Goal: Task Accomplishment & Management: Complete application form

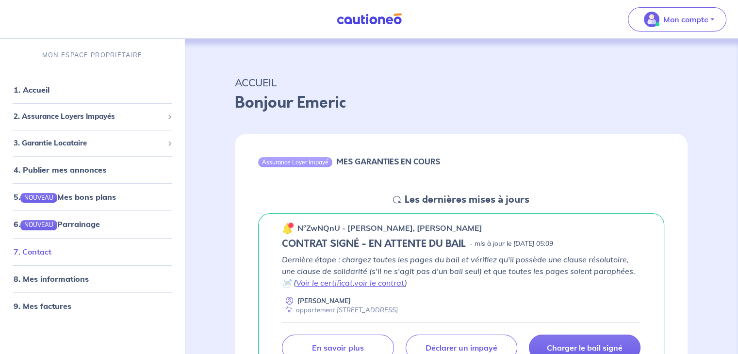
click at [45, 250] on link "7. Contact" at bounding box center [33, 252] width 38 height 10
click at [49, 249] on link "7. Contact" at bounding box center [33, 252] width 38 height 10
click at [51, 247] on link "7. Contact" at bounding box center [33, 252] width 38 height 10
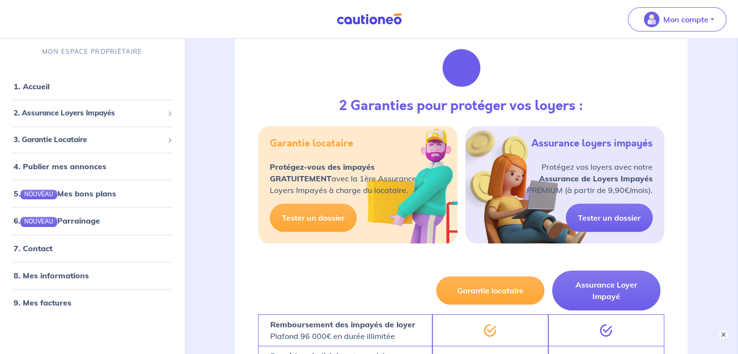
scroll to position [427, 0]
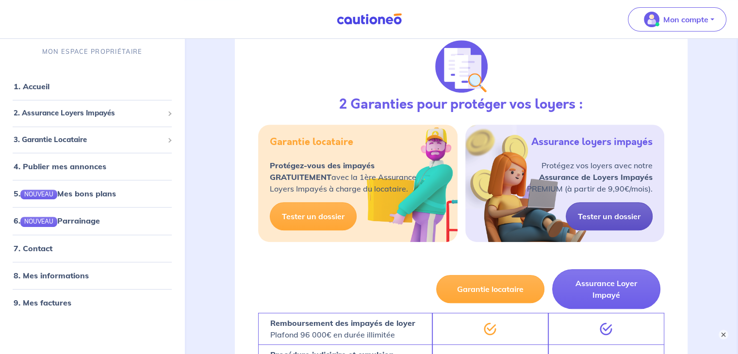
click at [623, 214] on link "Tester un dossier" at bounding box center [609, 216] width 87 height 28
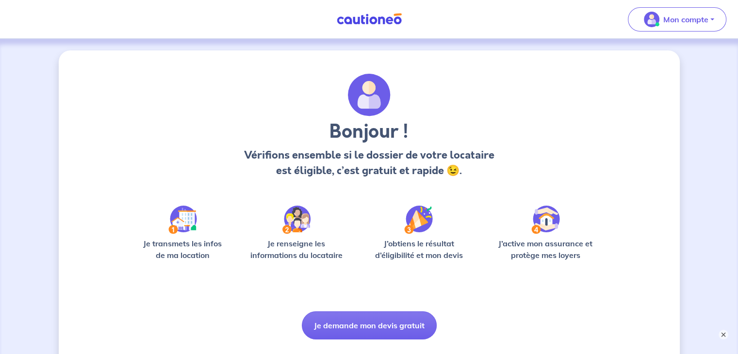
scroll to position [63, 0]
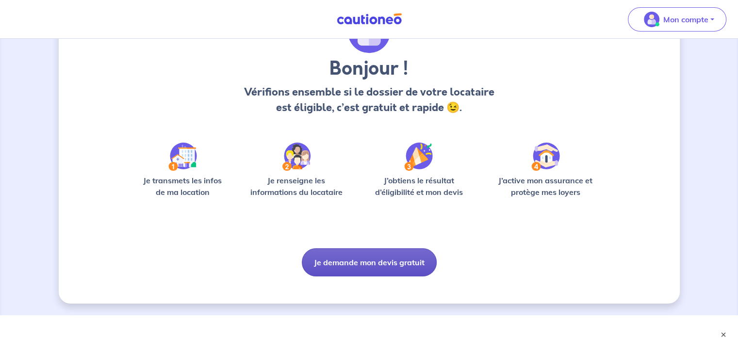
click at [356, 268] on button "Je demande mon devis gratuit" at bounding box center [369, 262] width 135 height 28
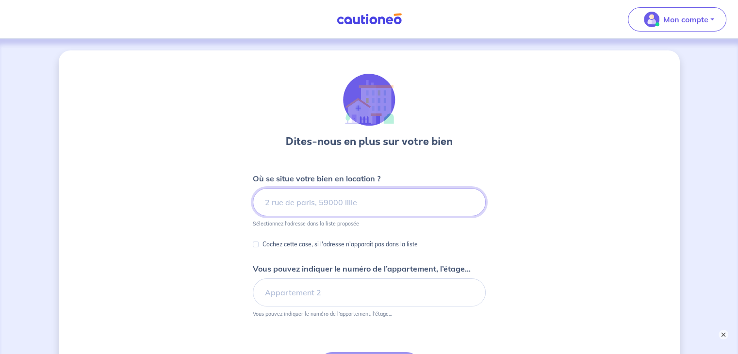
click at [364, 197] on input at bounding box center [369, 202] width 233 height 28
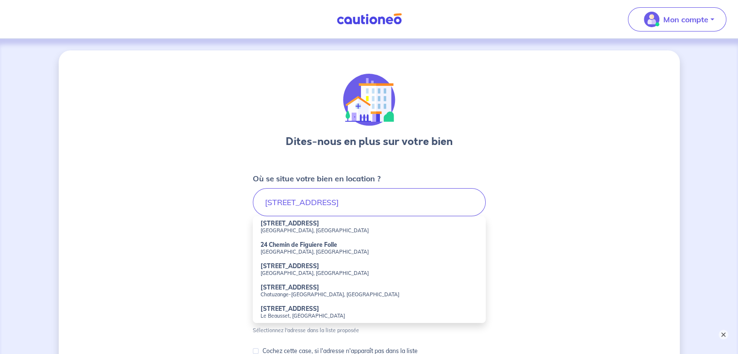
click at [293, 229] on small "Marseille, France" at bounding box center [369, 230] width 217 height 7
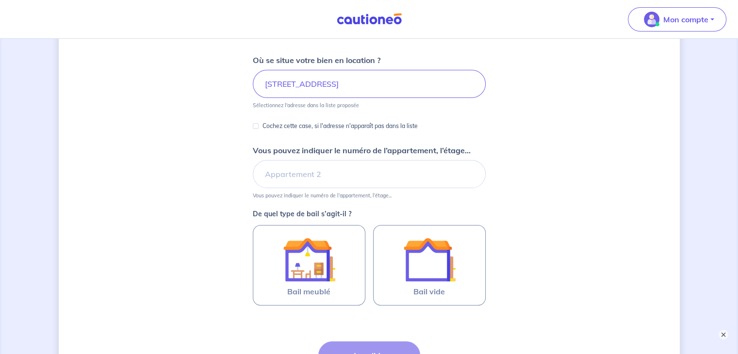
scroll to position [119, 0]
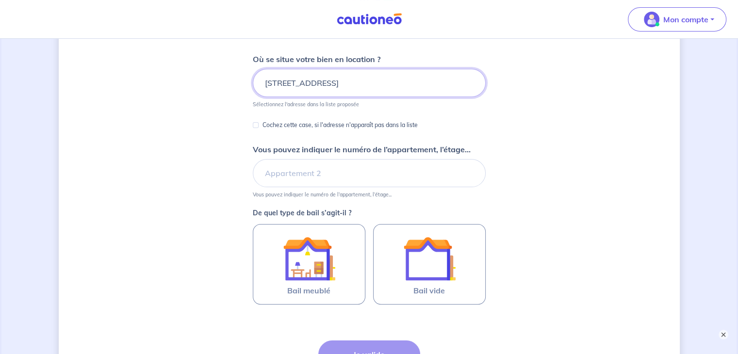
click at [419, 86] on input "24 Boulevard Figuière, Marseille, France" at bounding box center [369, 83] width 233 height 28
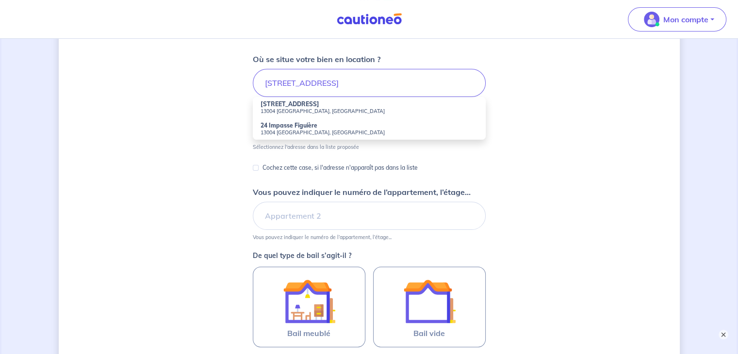
click at [300, 103] on strong "24 Boulevard Figuière" at bounding box center [290, 103] width 59 height 7
type input "24 Boulevard Figuière, 13004 Marseille, France"
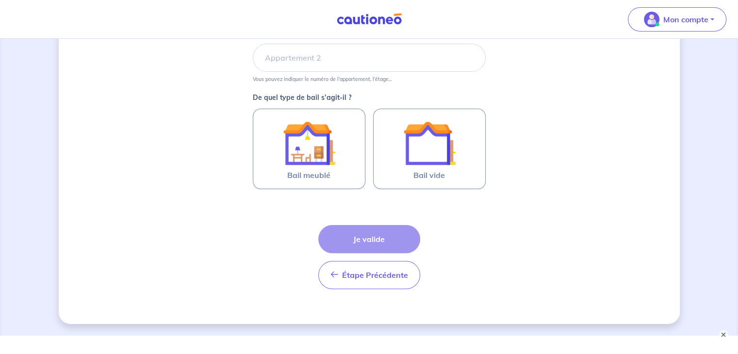
scroll to position [237, 0]
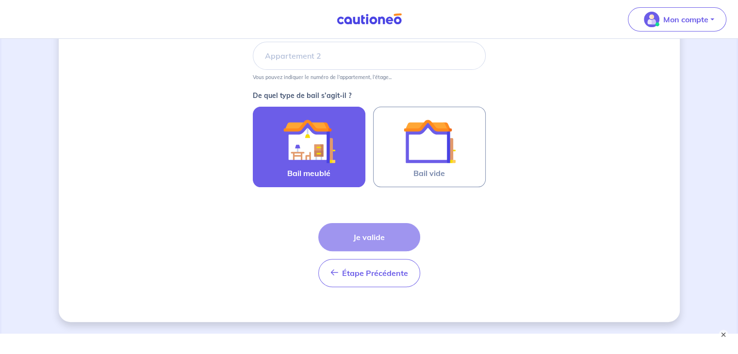
click at [312, 127] on img at bounding box center [309, 141] width 52 height 52
click at [0, 0] on input "Bail meublé" at bounding box center [0, 0] width 0 height 0
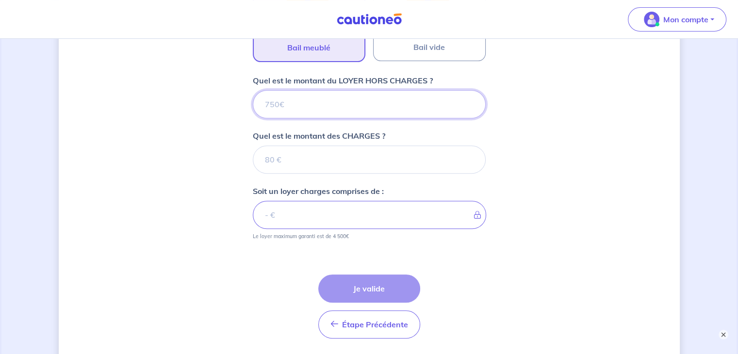
scroll to position [363, 0]
type input "1"
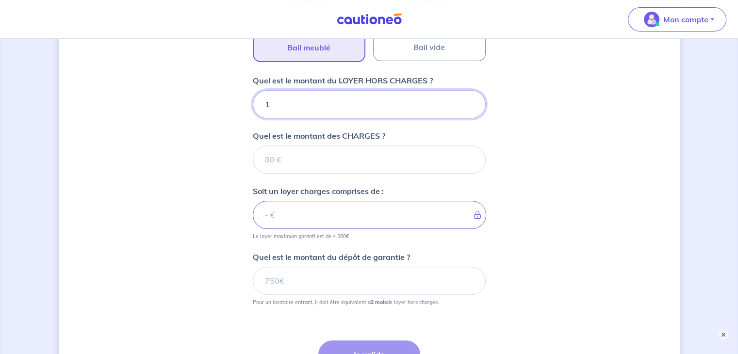
type input "17"
type input "1700"
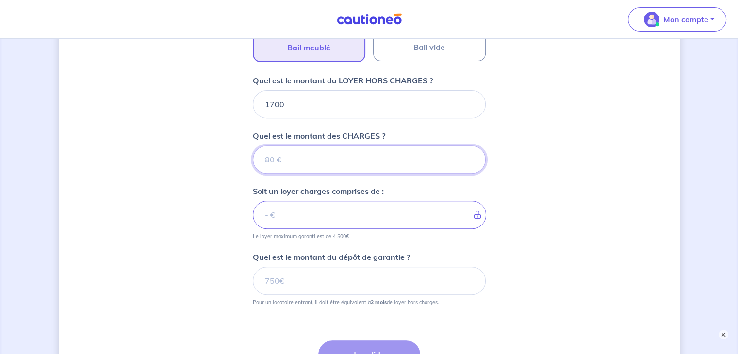
click at [290, 156] on input "Quel est le montant des CHARGES ?" at bounding box center [369, 160] width 233 height 28
type input "50"
type input "1750"
type input "50"
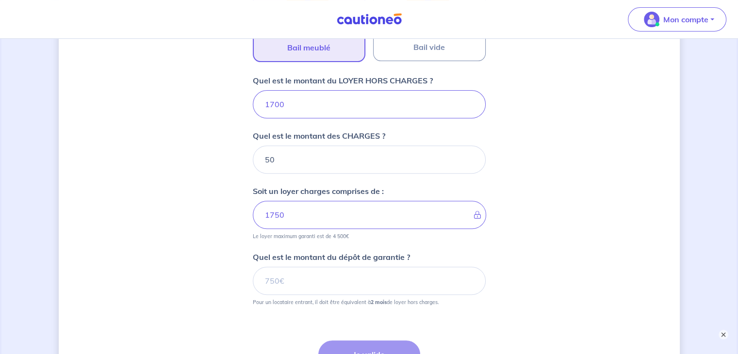
click at [221, 199] on div "Dites-nous en plus sur votre bien Où se situe votre bien en location ? 24 Boule…" at bounding box center [369, 64] width 621 height 752
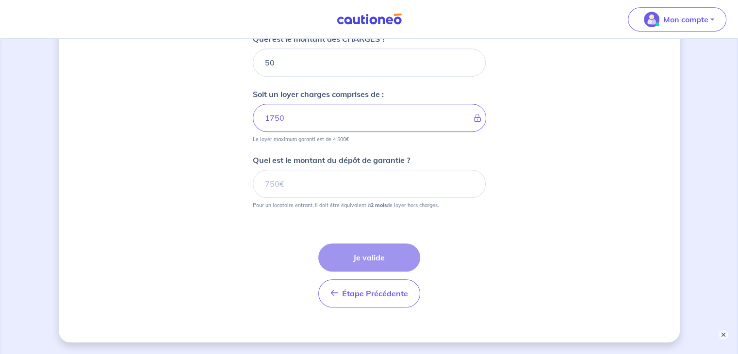
scroll to position [460, 0]
click at [319, 187] on input "Quel est le montant du dépôt de garantie ?" at bounding box center [369, 183] width 233 height 28
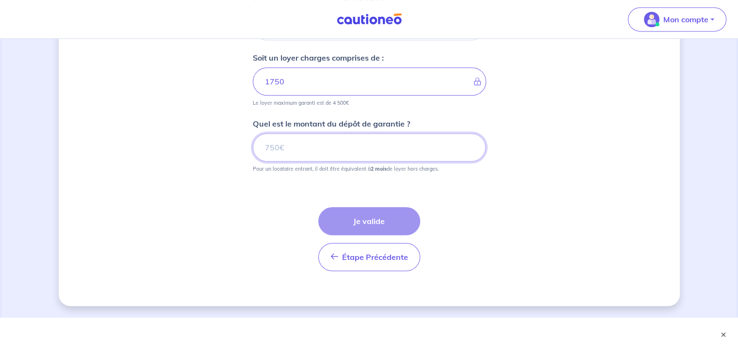
scroll to position [497, 0]
click at [333, 145] on input "Quel est le montant du dépôt de garantie ?" at bounding box center [369, 147] width 233 height 28
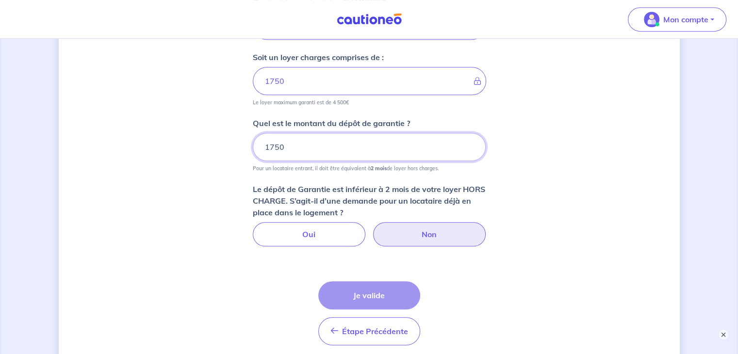
type input "1750"
click at [418, 236] on label "Non" at bounding box center [429, 234] width 113 height 24
click at [372, 229] on input "Non" at bounding box center [369, 225] width 6 height 6
radio input "true"
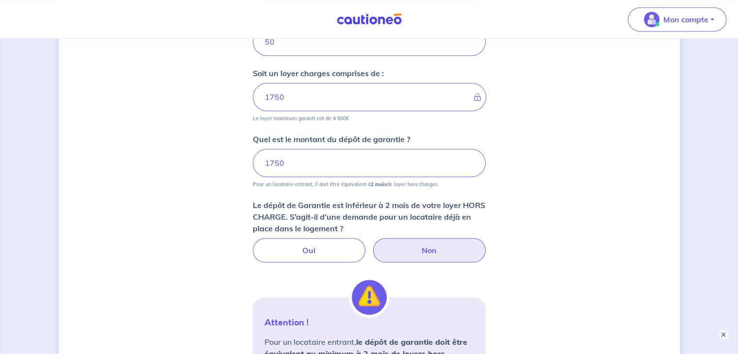
scroll to position [480, 0]
click at [396, 165] on input "1750" at bounding box center [369, 164] width 233 height 28
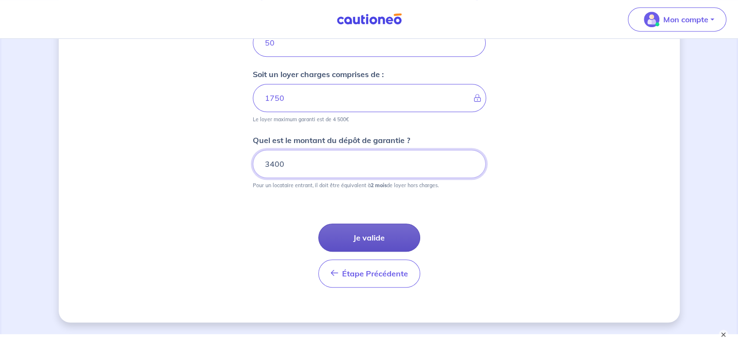
type input "3400"
click at [367, 241] on button "Je valide" at bounding box center [369, 238] width 102 height 28
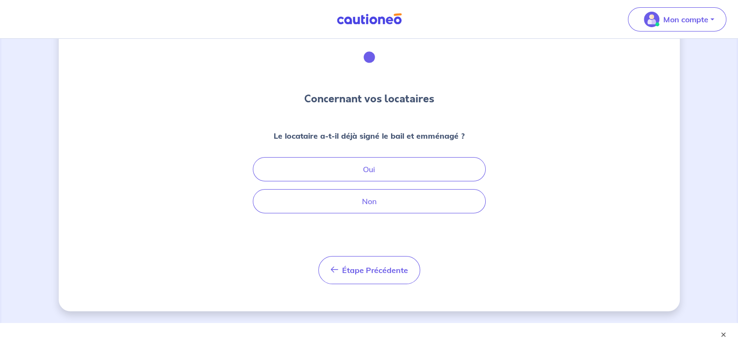
scroll to position [45, 0]
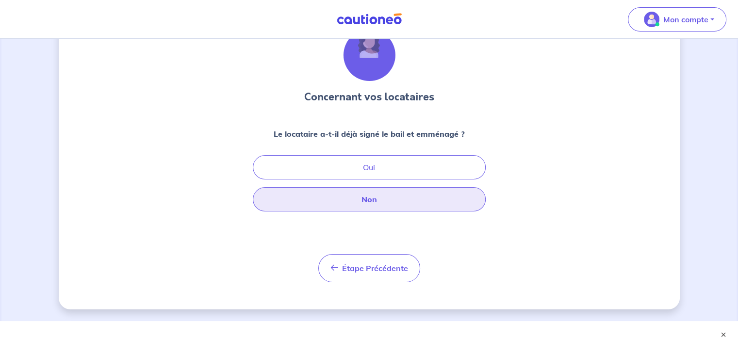
click at [410, 198] on button "Non" at bounding box center [369, 199] width 233 height 24
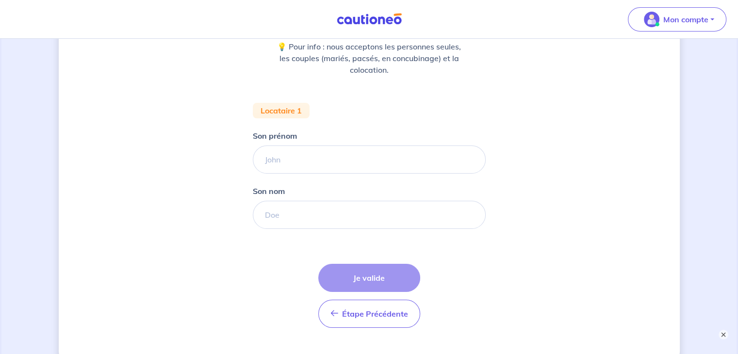
scroll to position [85, 0]
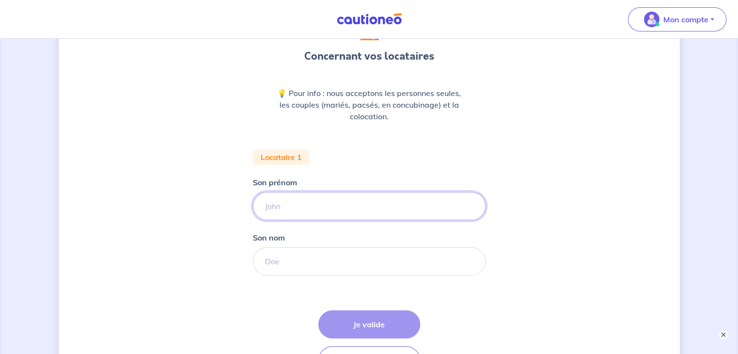
click at [410, 198] on input "Son prénom" at bounding box center [369, 206] width 233 height 28
type input "Alice"
click at [346, 259] on input "Son nom" at bounding box center [369, 261] width 233 height 28
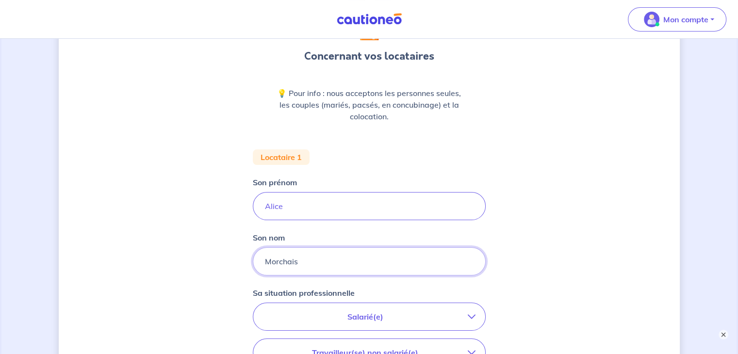
type input "Morchais"
click at [571, 250] on div "Concernant vos locataires 💡 Pour info : nous acceptons les personnes seules, le…" at bounding box center [369, 271] width 621 height 613
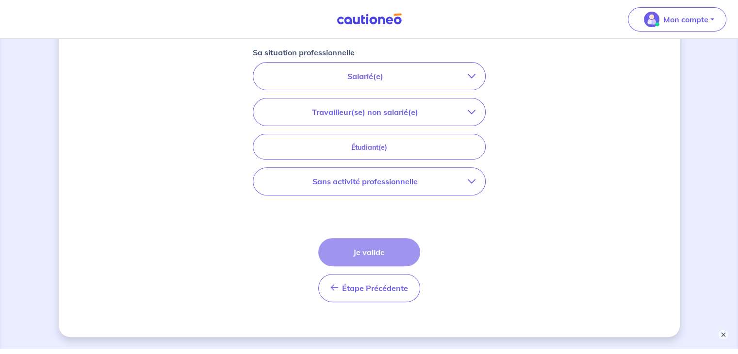
scroll to position [328, 0]
click at [460, 76] on p "Salarié(e)" at bounding box center [365, 74] width 205 height 12
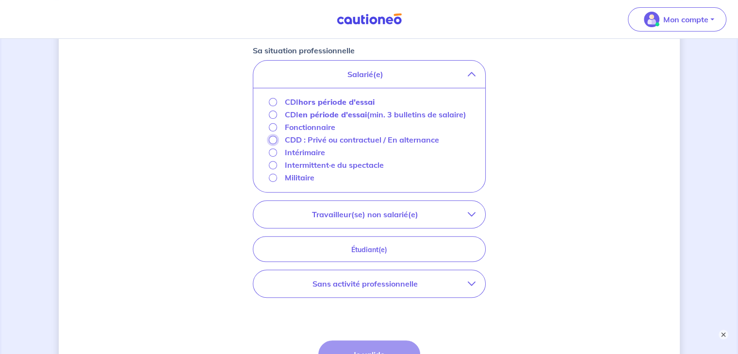
click at [274, 138] on input "CDD : Privé ou contractuel / En alternance" at bounding box center [273, 140] width 8 height 8
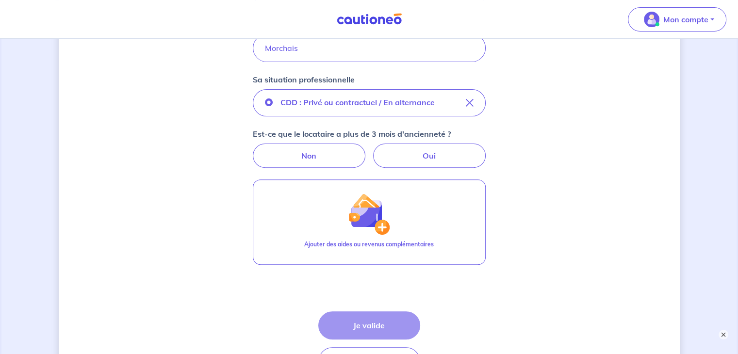
scroll to position [297, 0]
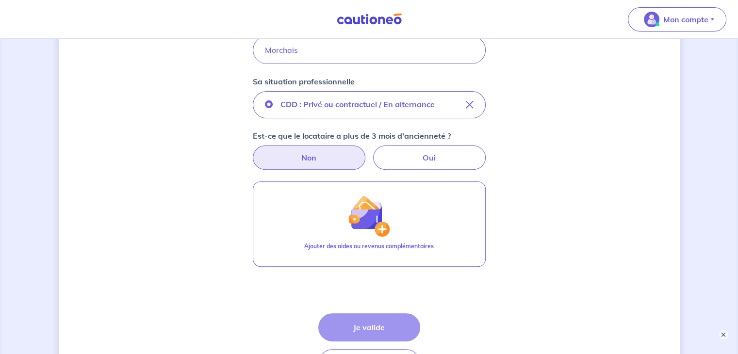
click at [288, 149] on label "Non" at bounding box center [309, 158] width 113 height 24
click at [366, 149] on input "Non" at bounding box center [369, 149] width 6 height 6
radio input "true"
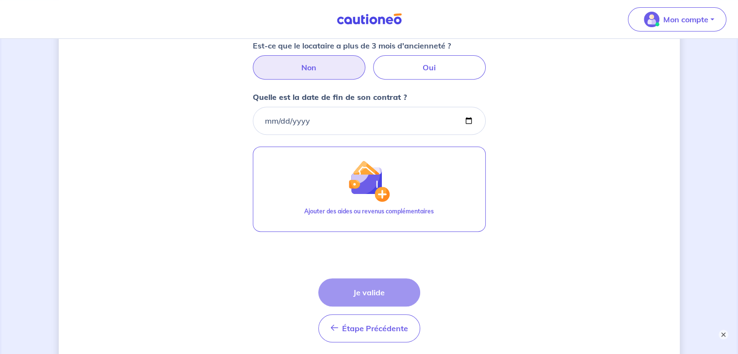
scroll to position [386, 0]
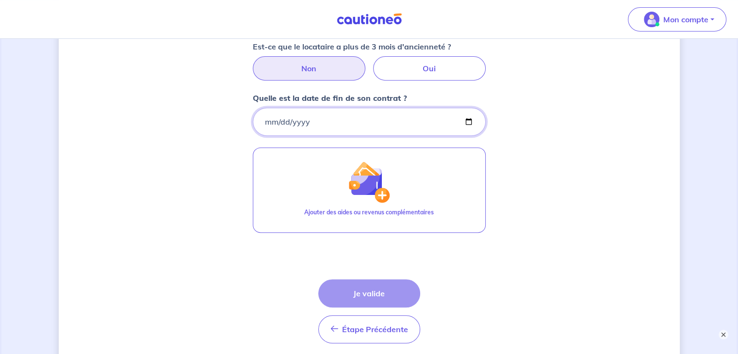
click at [390, 116] on input "Quelle est la date de fin de son contrat ?" at bounding box center [369, 122] width 233 height 28
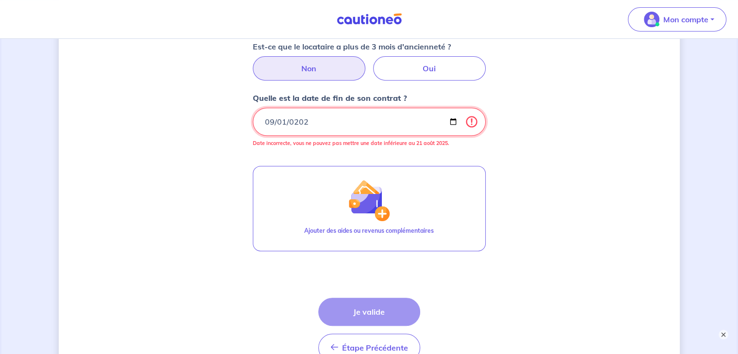
type input "2025-09-01"
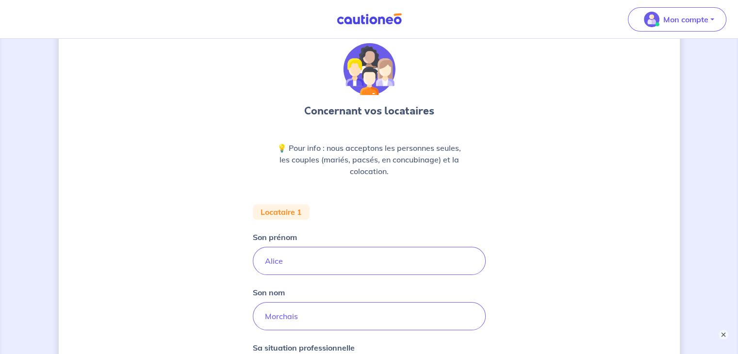
scroll to position [0, 0]
